Goal: Task Accomplishment & Management: Manage account settings

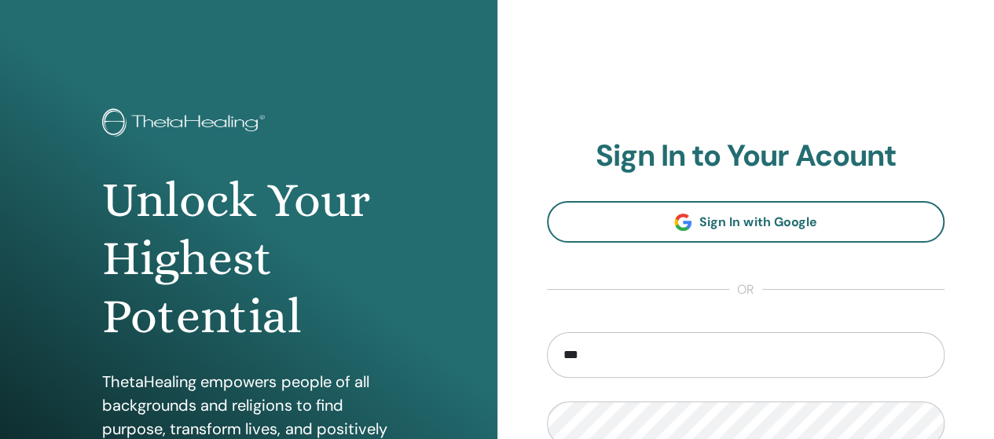
type input "**********"
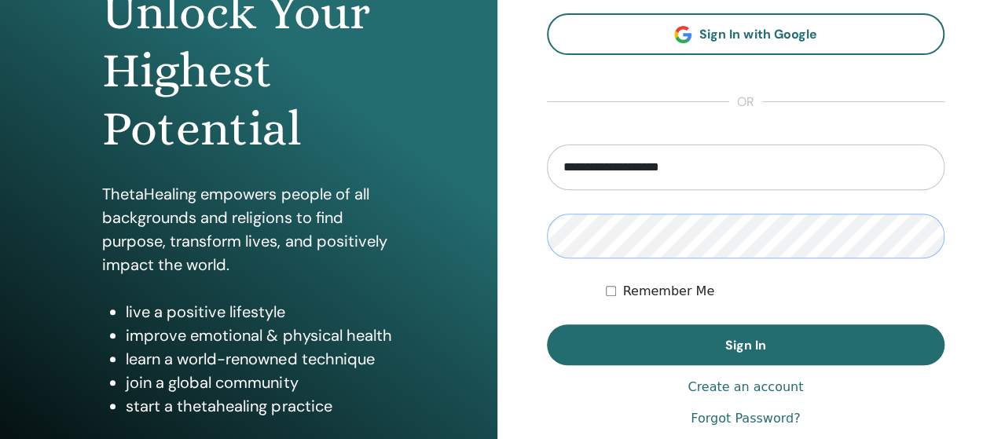
scroll to position [204, 0]
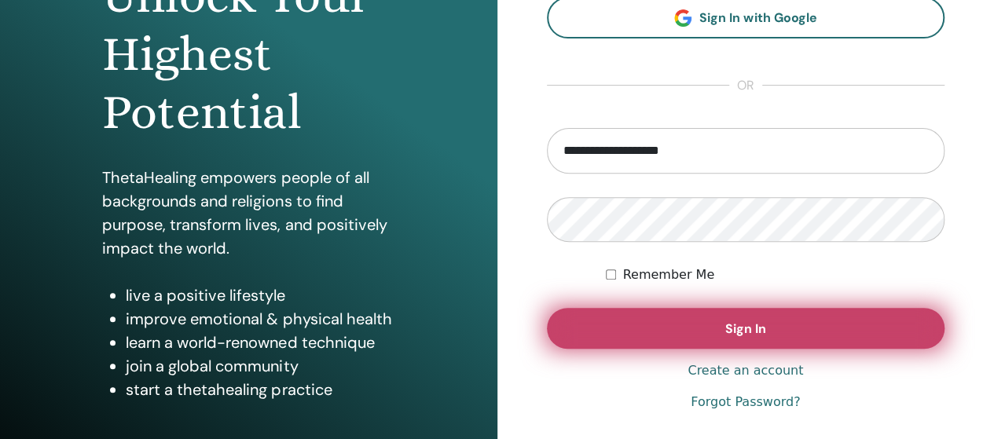
click at [794, 323] on button "Sign In" at bounding box center [746, 328] width 398 height 41
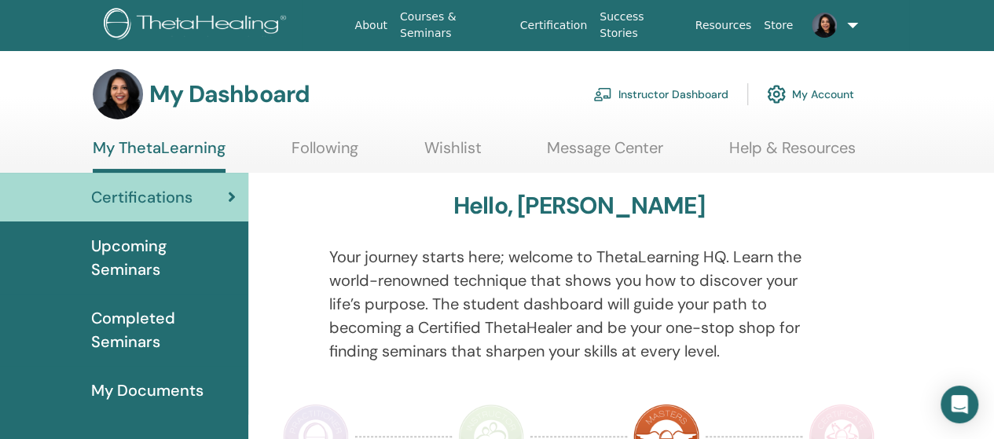
click at [680, 97] on link "Instructor Dashboard" at bounding box center [660, 94] width 135 height 35
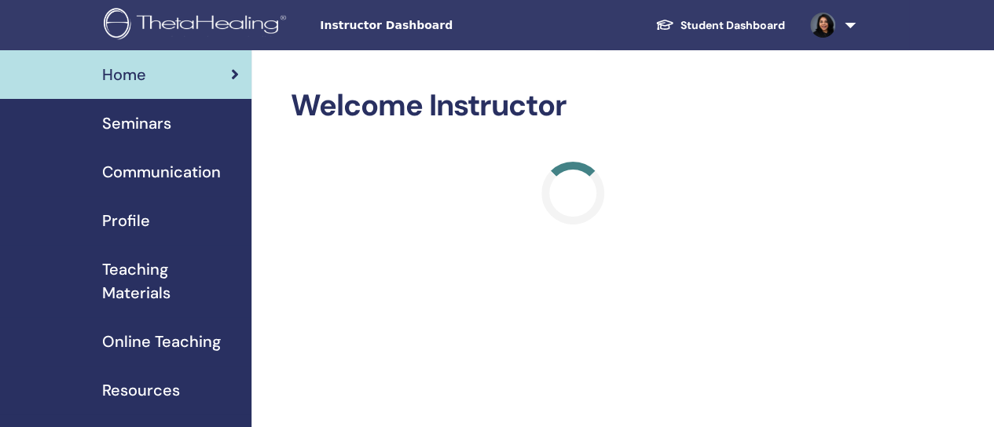
click at [134, 128] on span "Seminars" at bounding box center [136, 124] width 69 height 24
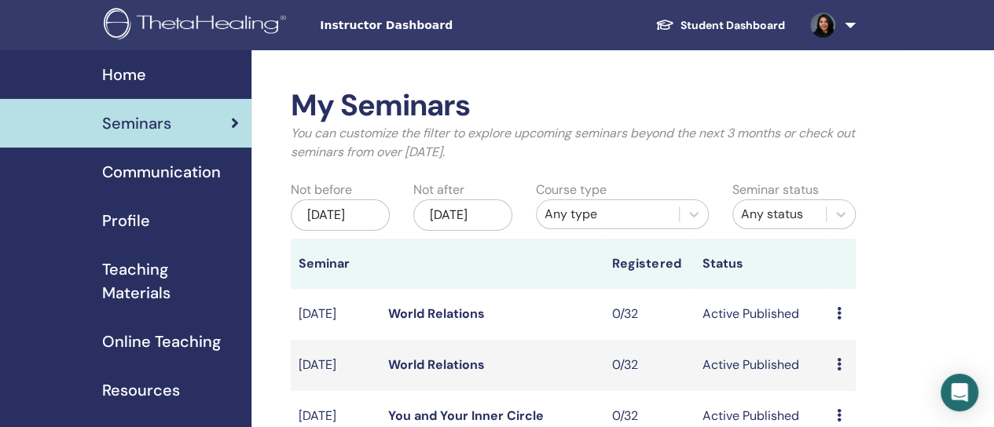
click at [487, 220] on div "[DATE]" at bounding box center [462, 215] width 99 height 31
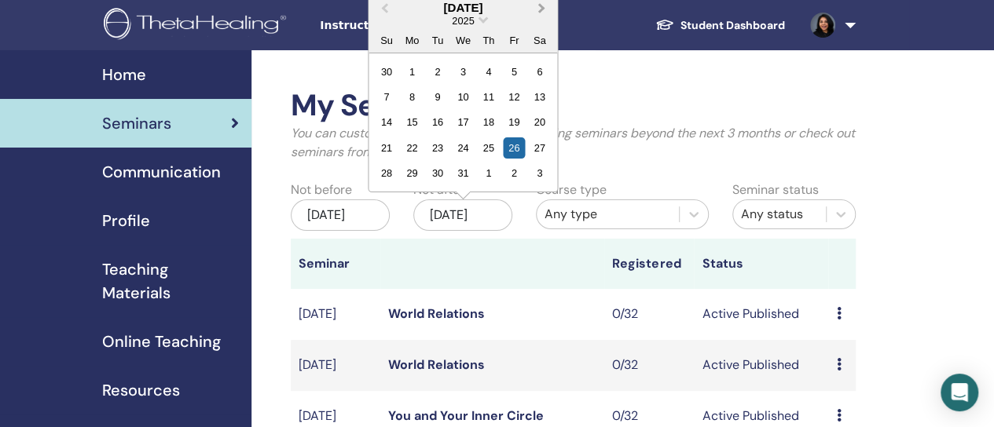
click at [544, 7] on button "Next Month" at bounding box center [542, 8] width 25 height 25
click at [537, 155] on div "24" at bounding box center [539, 148] width 21 height 21
